Goal: Task Accomplishment & Management: Manage account settings

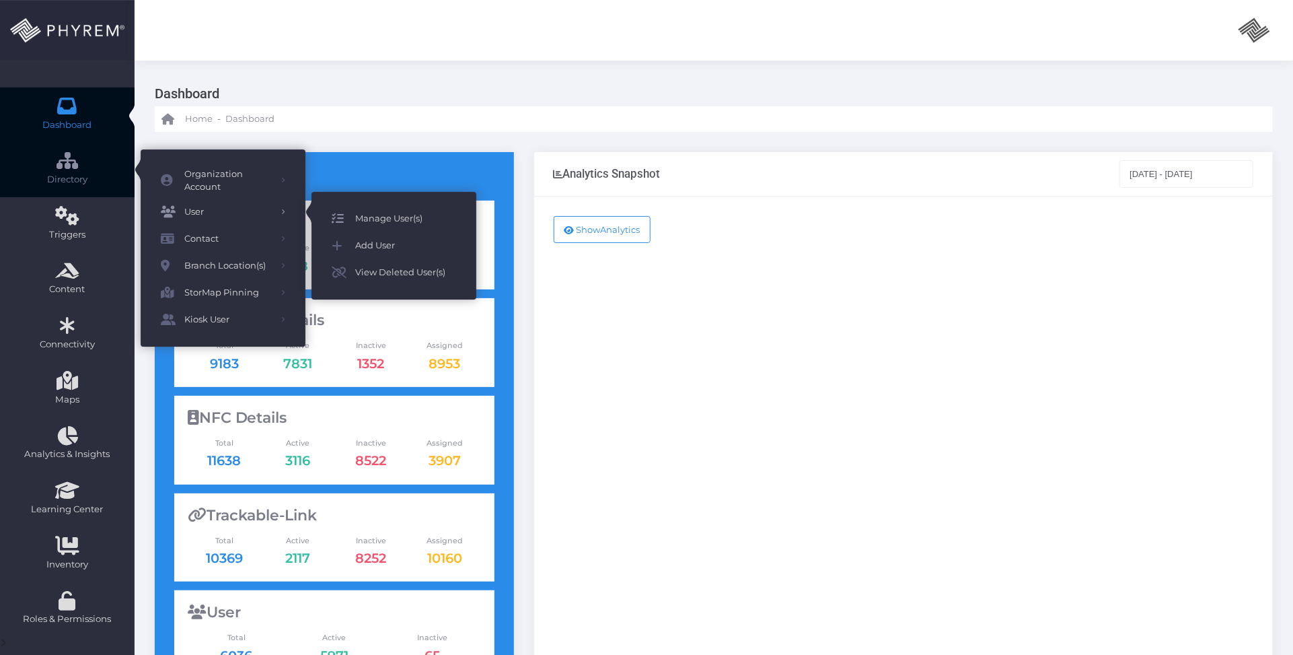
click at [412, 212] on span "Manage User(s)" at bounding box center [405, 218] width 101 height 17
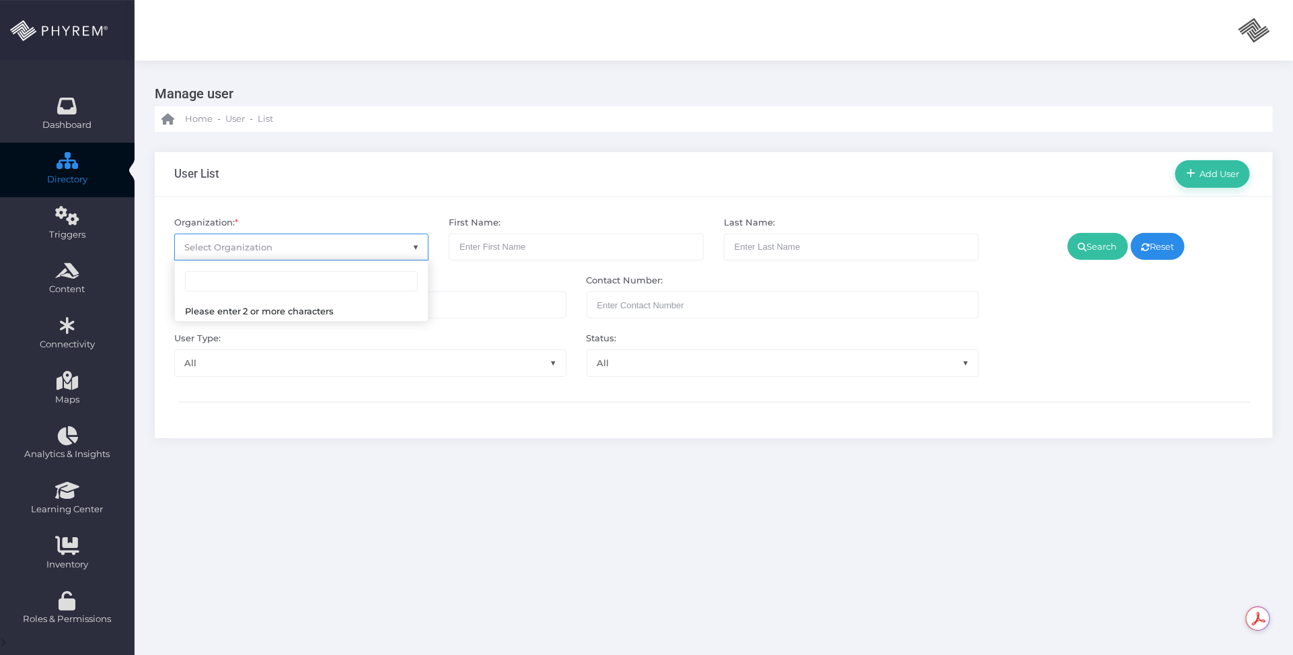
click at [287, 253] on span "Select Organization" at bounding box center [302, 247] width 254 height 26
type input "additional"
select select "4851"
click at [1099, 250] on link "Search" at bounding box center [1098, 246] width 61 height 27
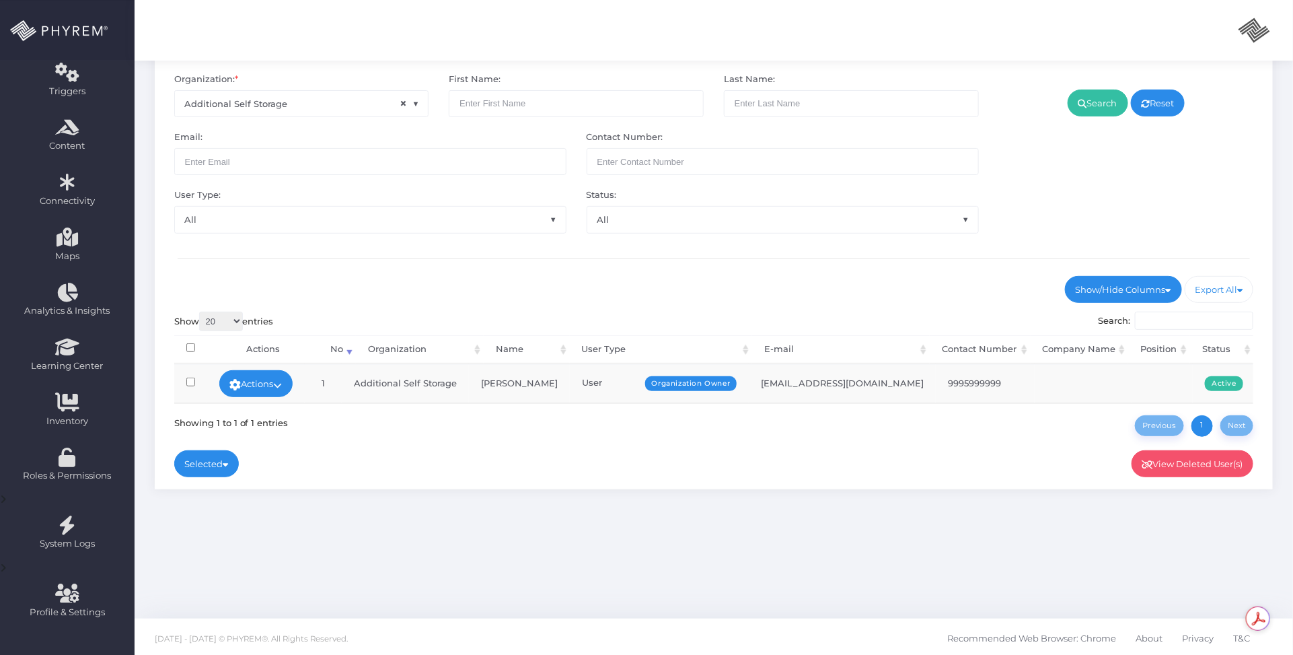
scroll to position [146, 0]
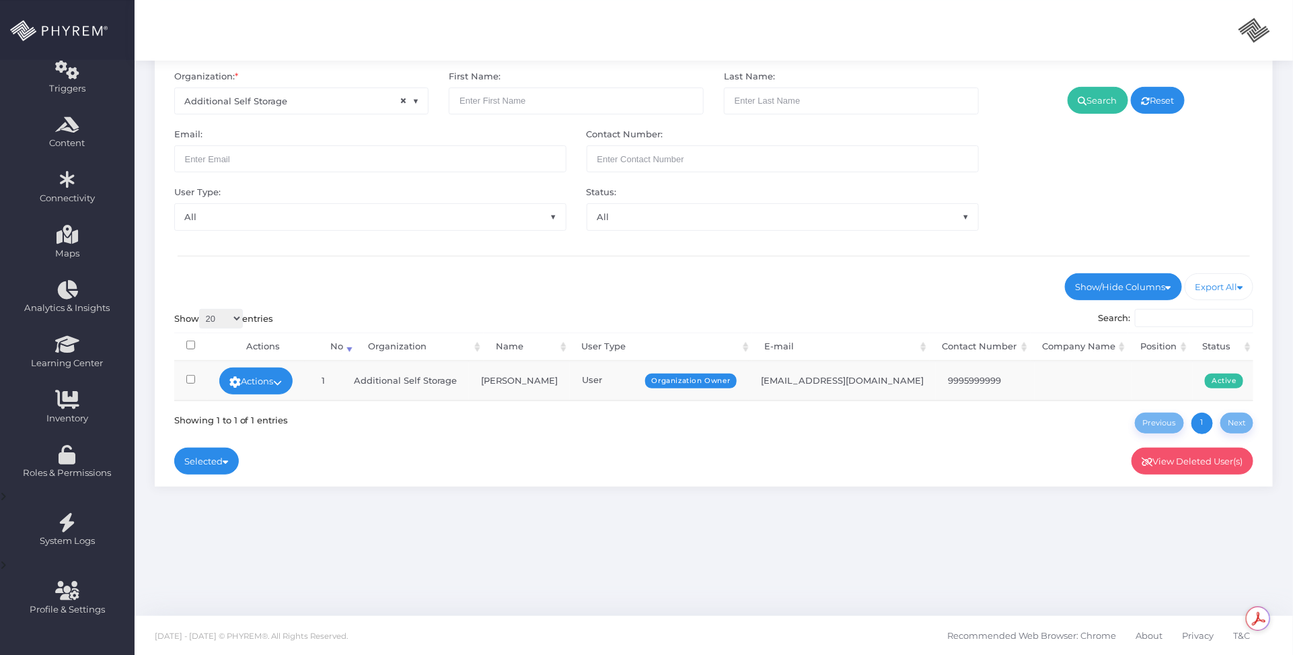
click at [283, 382] on icon at bounding box center [278, 382] width 9 height 0
click at [263, 482] on link "Sign In" at bounding box center [260, 483] width 87 height 26
